Goal: Information Seeking & Learning: Find specific page/section

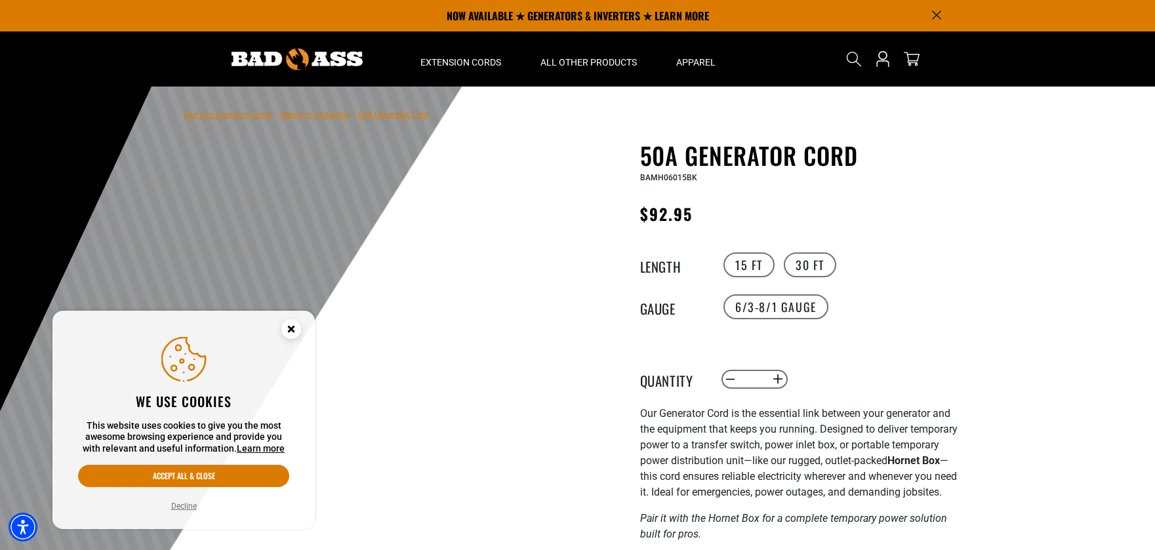
click at [178, 510] on button "Decline" at bounding box center [183, 506] width 33 height 13
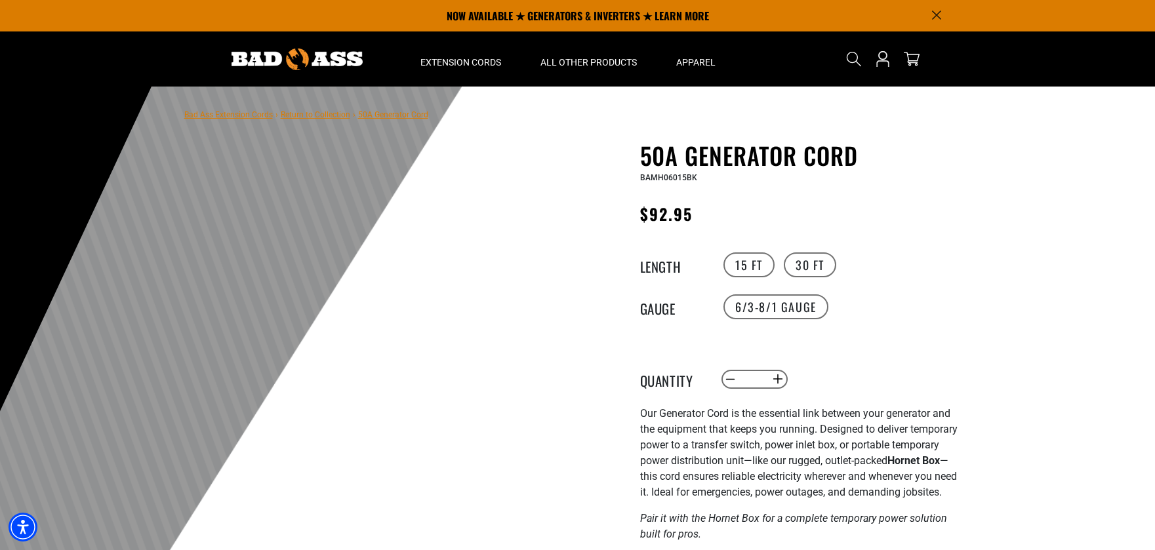
click at [828, 57] on div "Search" at bounding box center [858, 58] width 187 height 55
click at [850, 56] on icon "Search" at bounding box center [853, 58] width 17 height 17
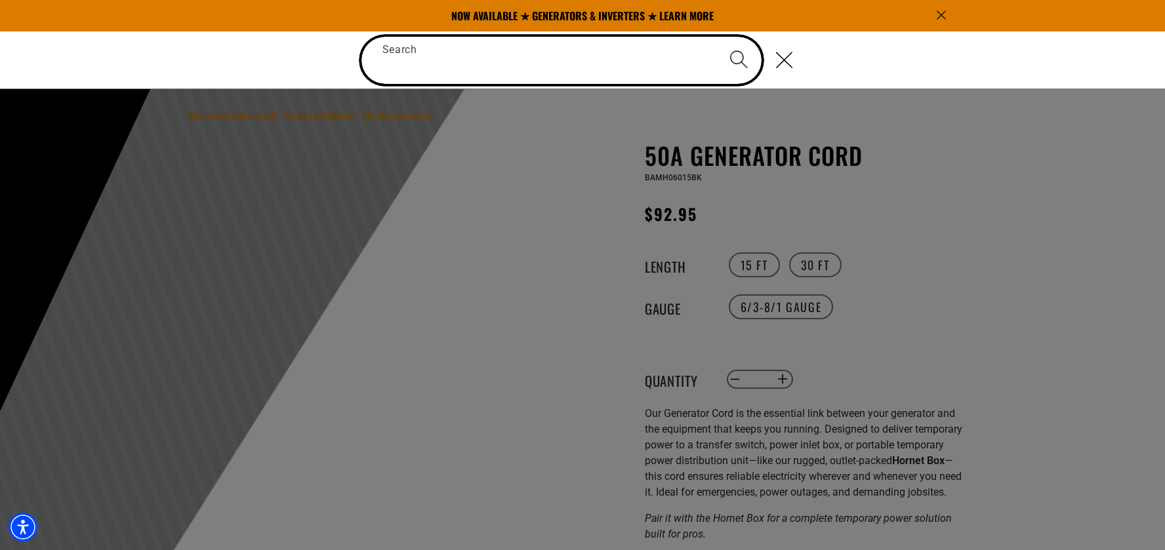
click at [624, 62] on input "Search" at bounding box center [561, 60] width 401 height 47
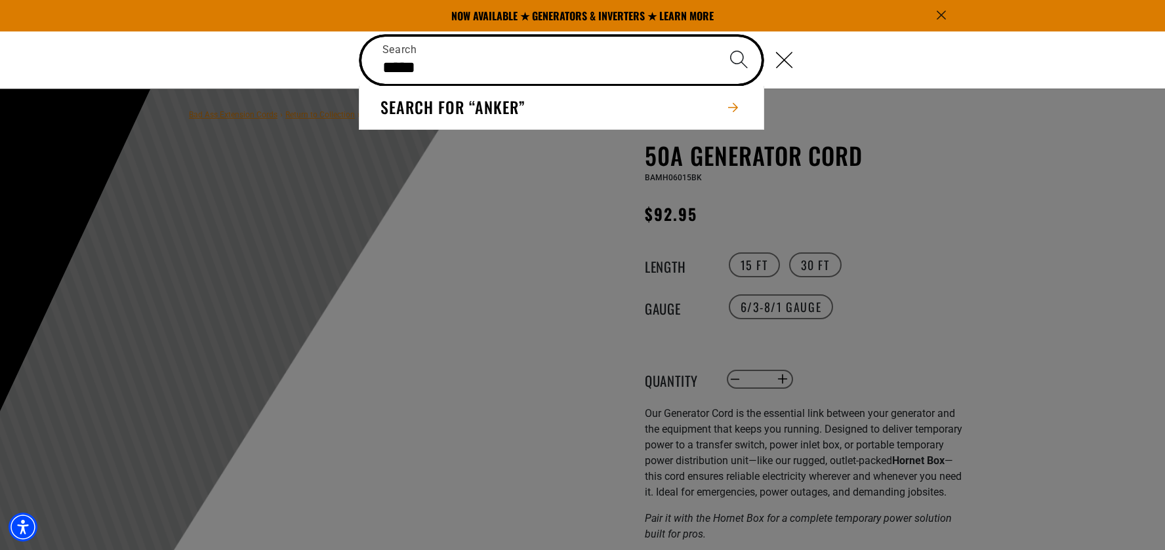
type input "*****"
click at [731, 58] on icon "Search" at bounding box center [738, 59] width 19 height 19
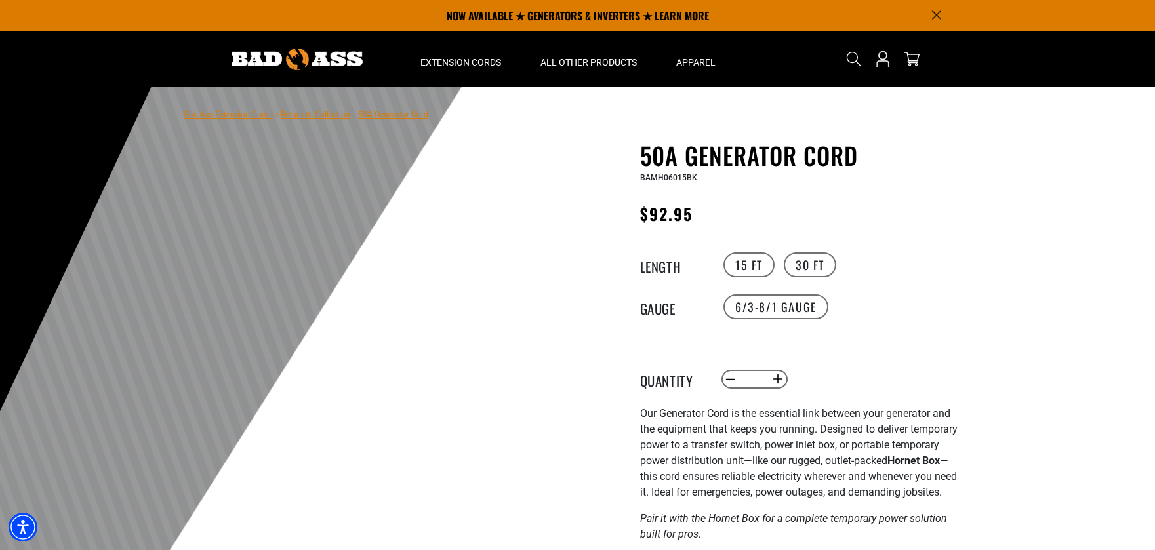
click at [492, 394] on div at bounding box center [380, 470] width 393 height 657
